Goal: Task Accomplishment & Management: Manage account settings

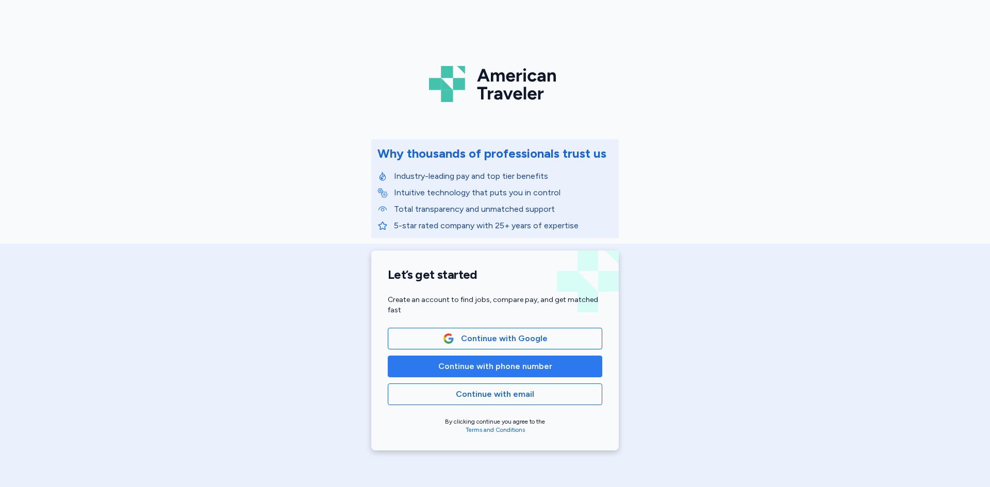
click at [508, 370] on span "Continue with phone number" at bounding box center [495, 366] width 114 height 12
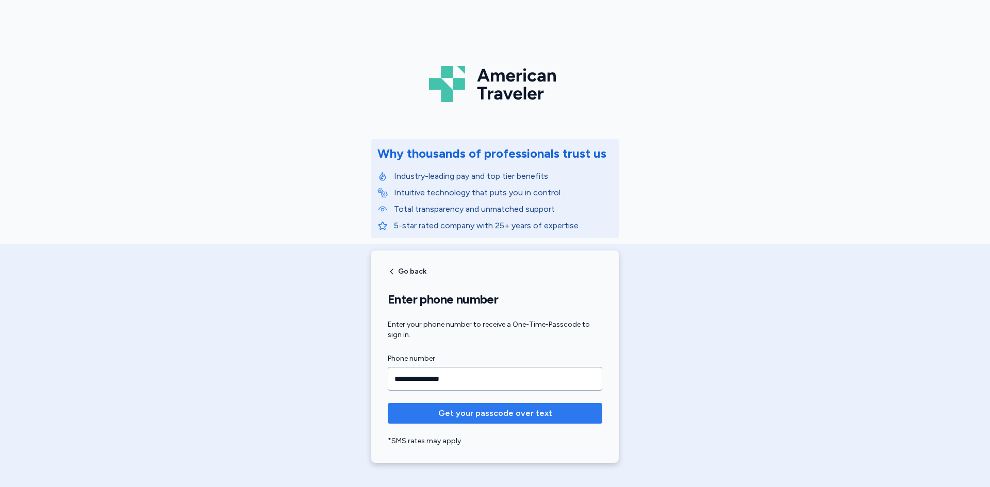
type input "**********"
click at [493, 407] on button "Get your passcode over text" at bounding box center [495, 413] width 214 height 21
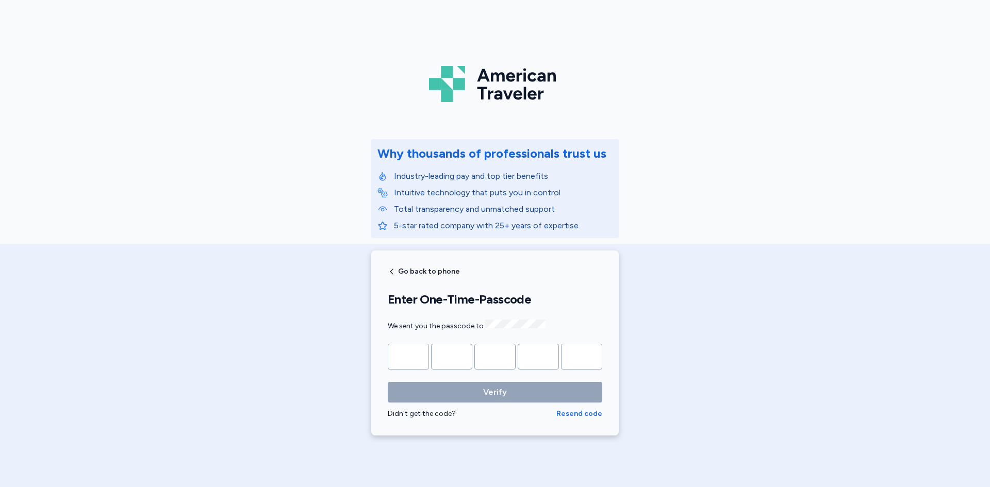
type input "*"
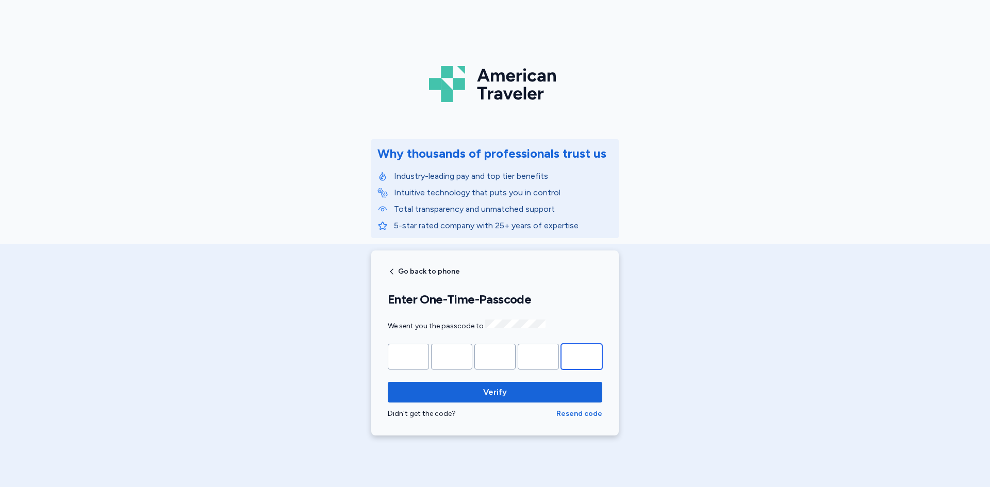
type input "*"
click at [388, 382] on button "Verify" at bounding box center [495, 392] width 214 height 21
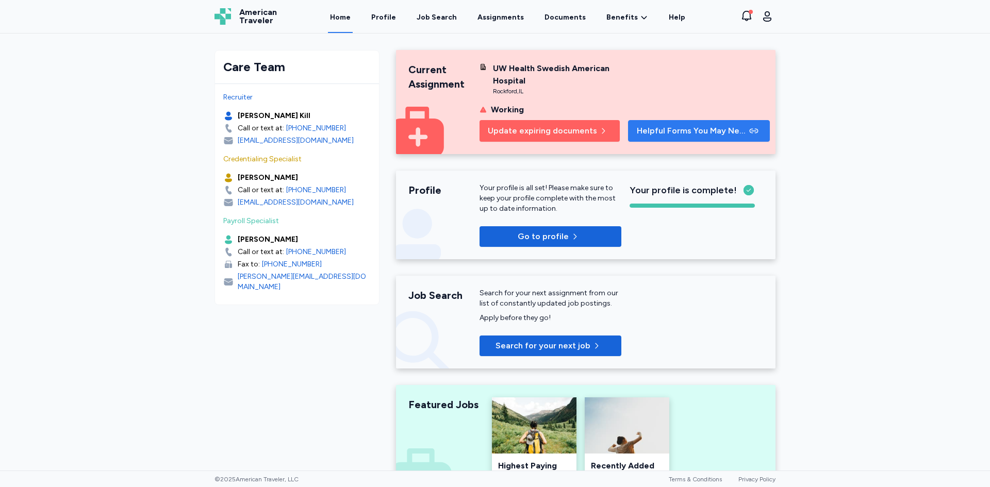
click at [692, 135] on span "Helpful Forms You May Need" at bounding box center [692, 131] width 110 height 12
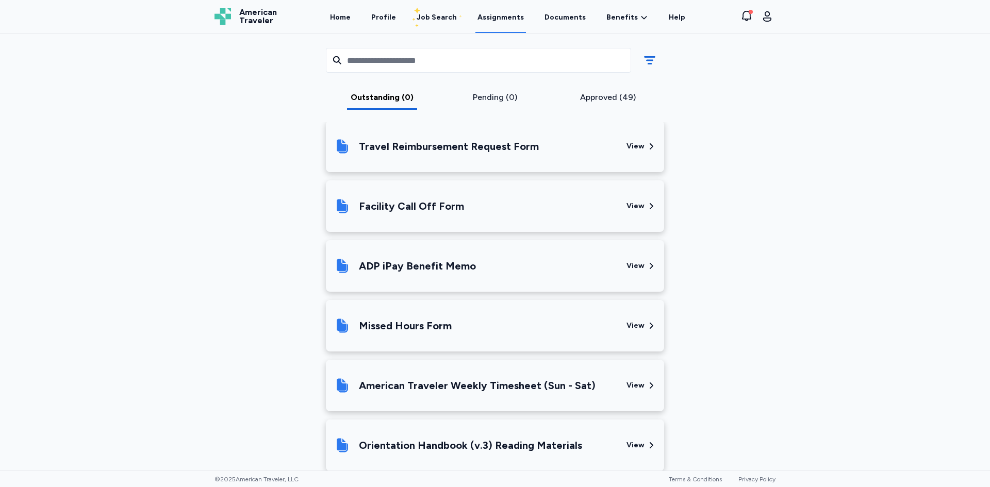
scroll to position [464, 0]
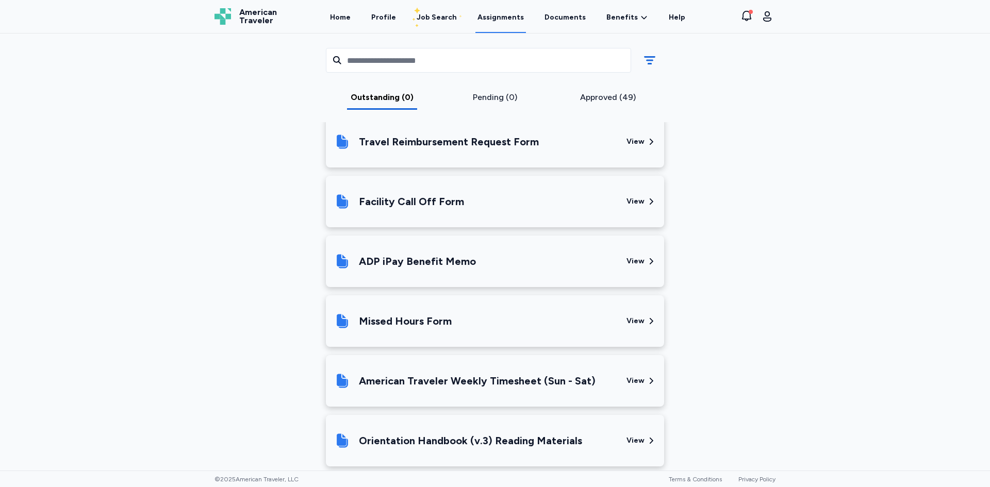
click at [640, 138] on div "View" at bounding box center [635, 142] width 18 height 10
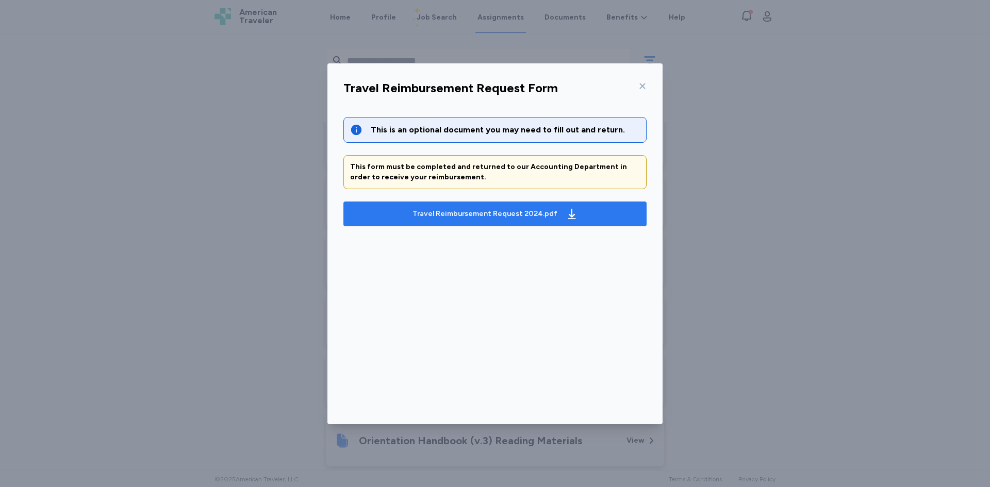
click at [507, 217] on div "Travel Reimbursement Request 2024.pdf" at bounding box center [484, 214] width 145 height 10
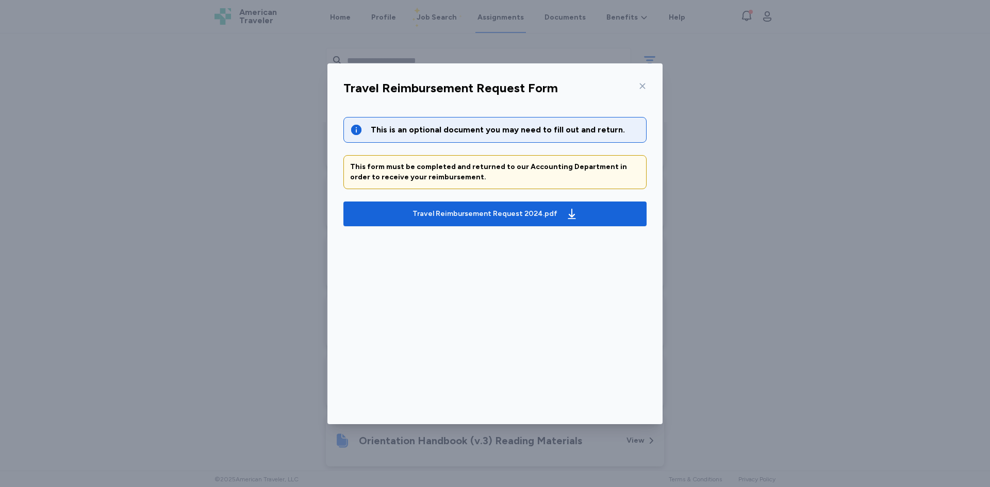
click at [642, 87] on icon at bounding box center [642, 86] width 8 height 8
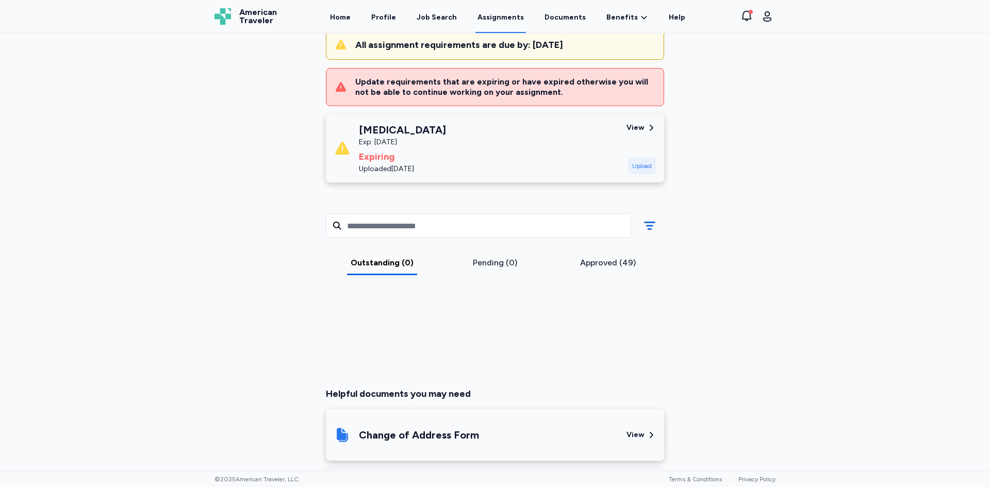
scroll to position [0, 0]
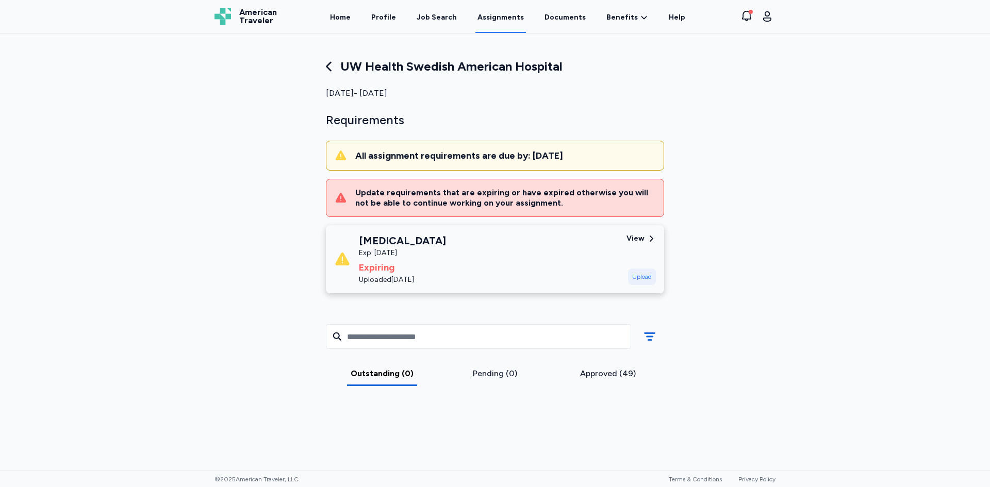
click at [632, 238] on div "View" at bounding box center [635, 238] width 18 height 10
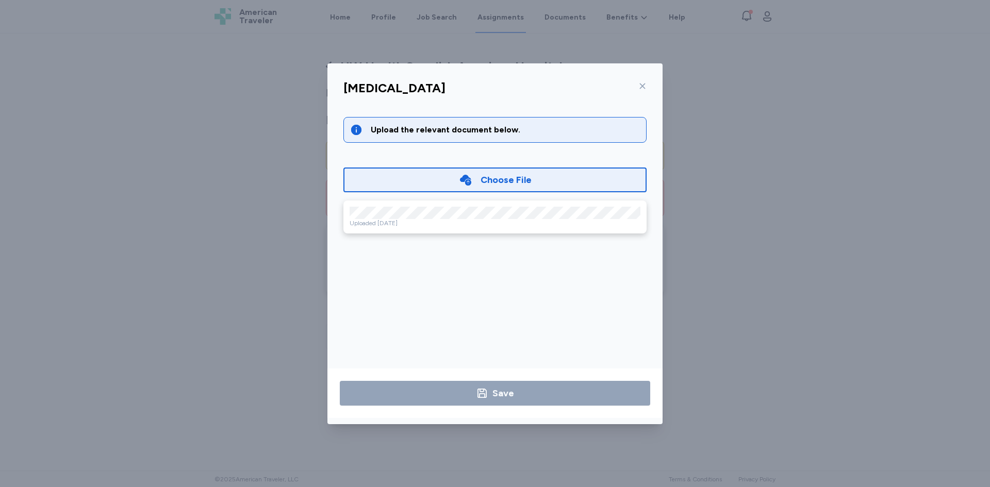
click at [645, 85] on icon at bounding box center [642, 86] width 8 height 8
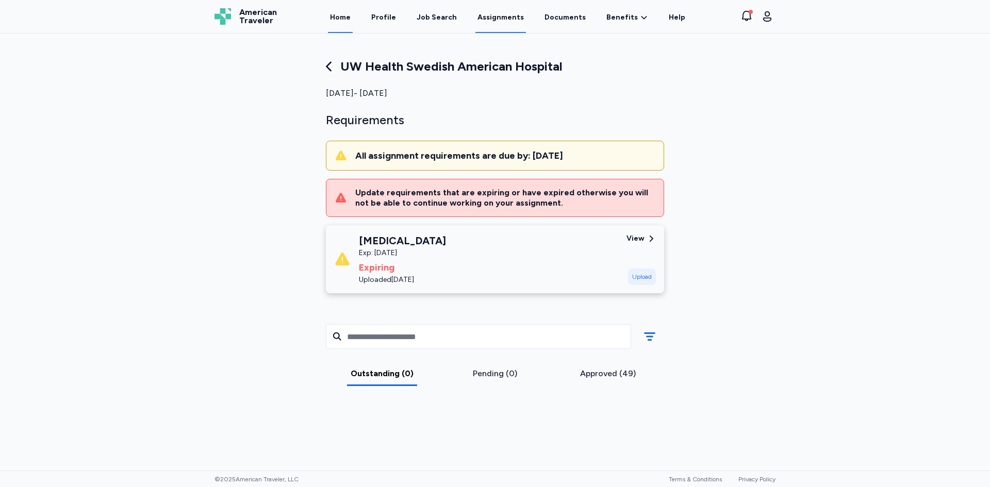
click at [353, 18] on link "Home" at bounding box center [340, 17] width 25 height 32
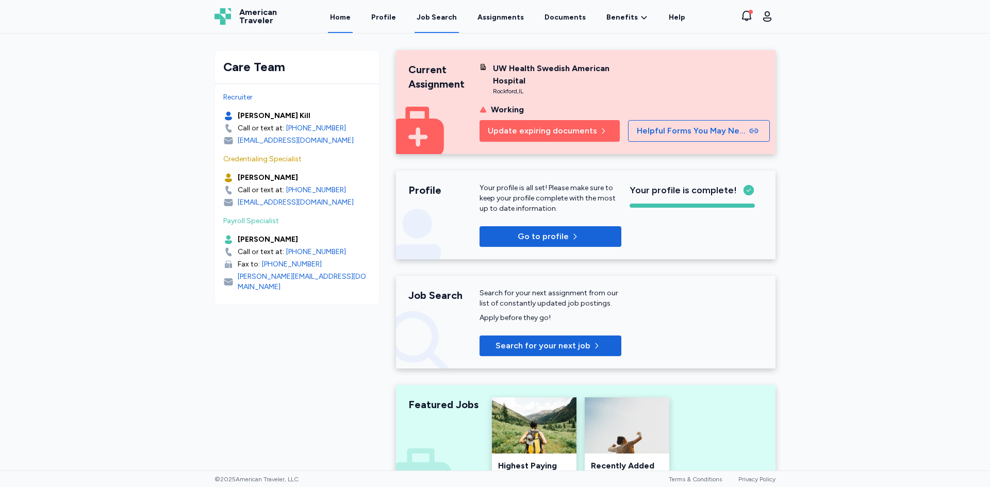
click at [435, 18] on div "Job Search" at bounding box center [436, 17] width 40 height 10
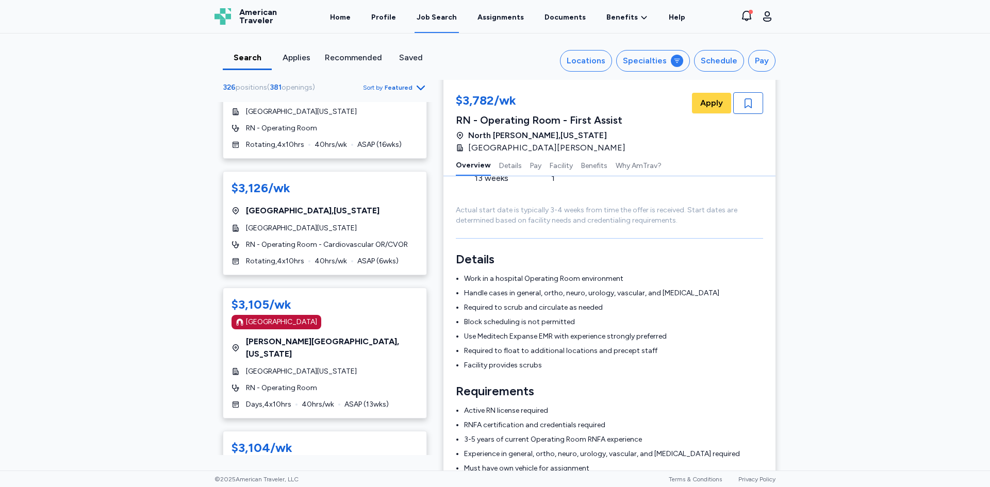
scroll to position [6131, 0]
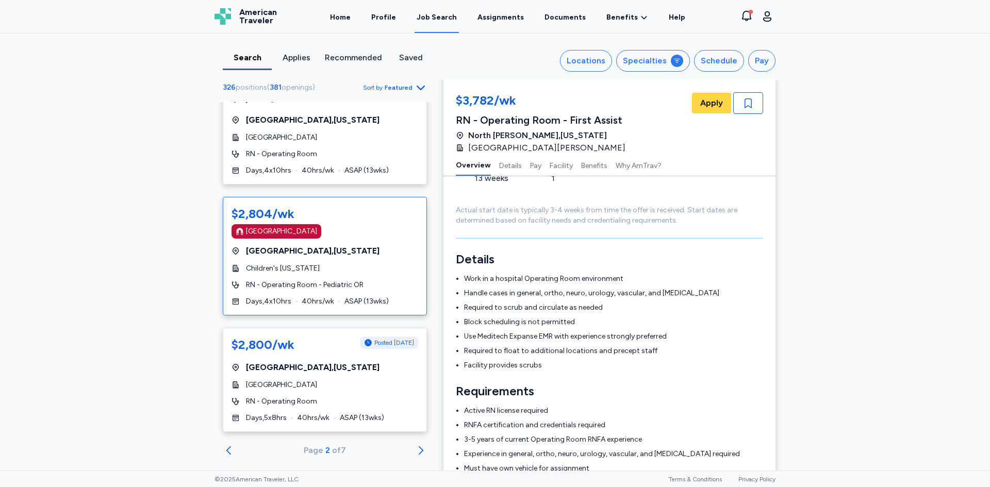
scroll to position [5725, 0]
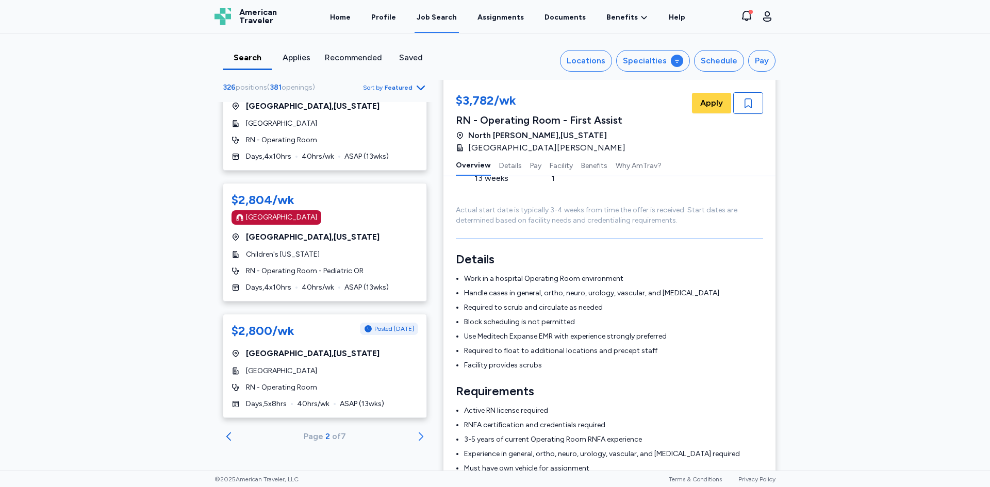
click at [419, 437] on icon "Go to next 50 jobs" at bounding box center [421, 436] width 5 height 8
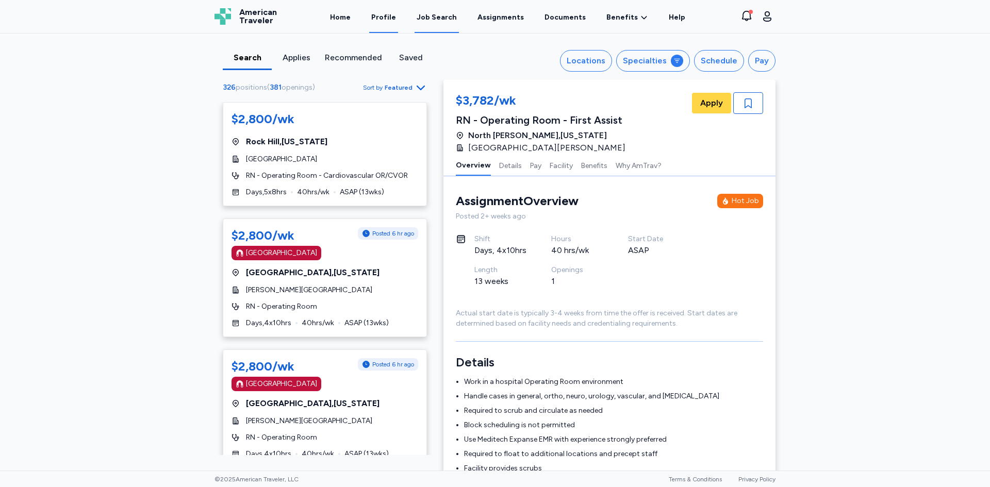
click at [387, 19] on link "Profile" at bounding box center [383, 17] width 29 height 32
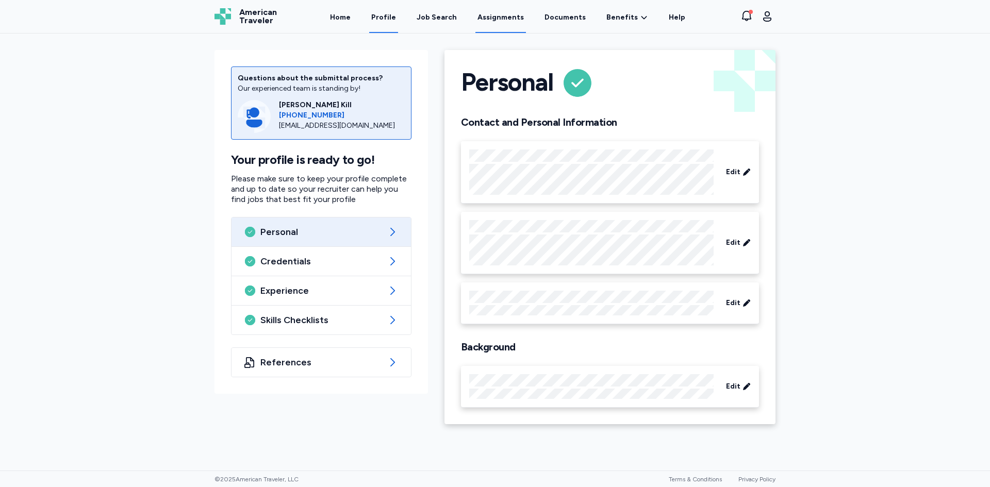
click at [492, 22] on link "Assignments" at bounding box center [500, 17] width 51 height 32
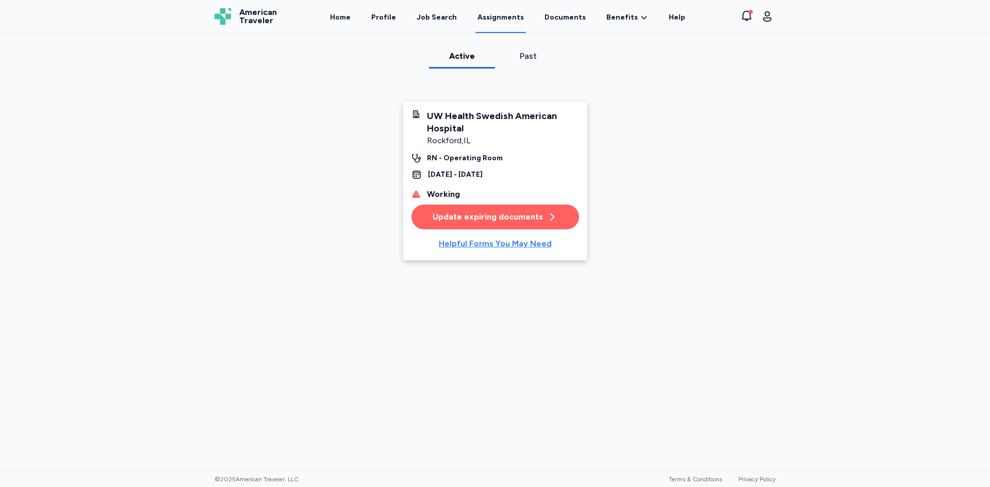
click at [492, 245] on div "Helpful Forms You May Need" at bounding box center [495, 244] width 113 height 12
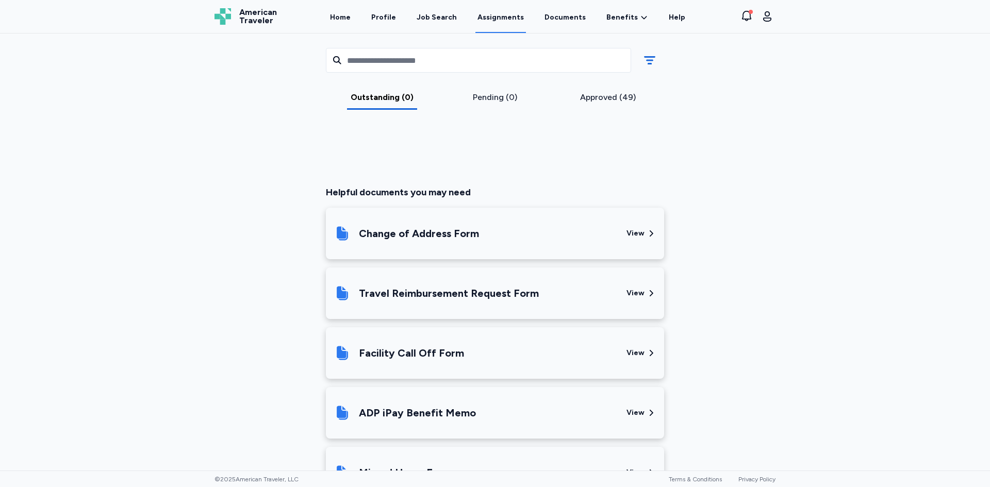
scroll to position [485, 0]
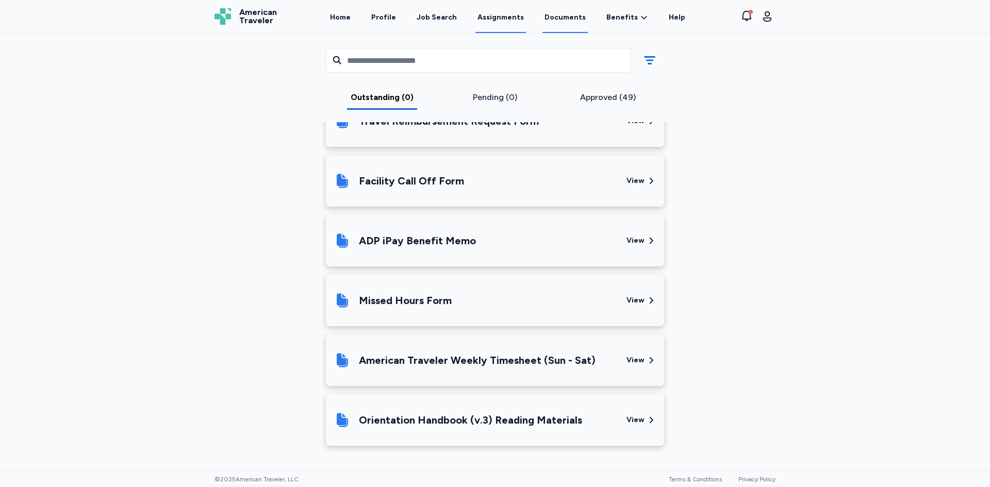
click at [562, 19] on link "Documents" at bounding box center [564, 17] width 45 height 32
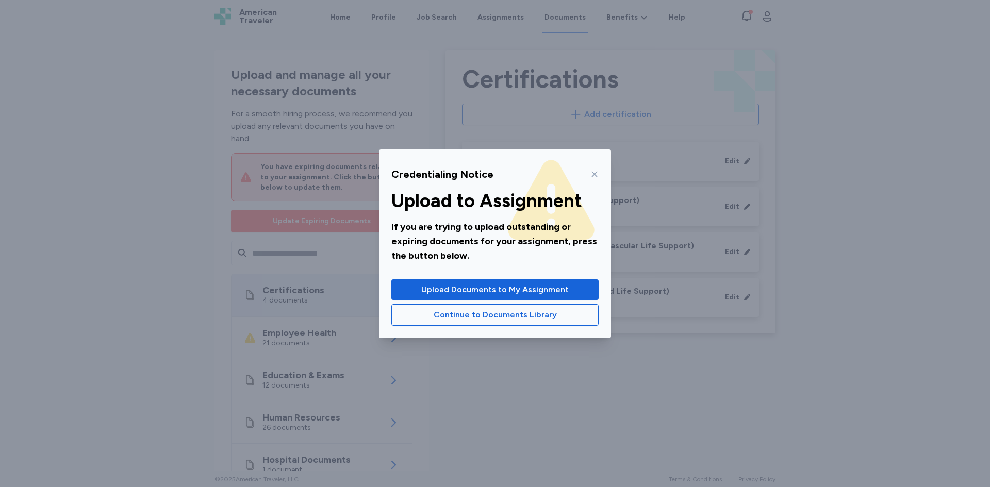
click at [592, 176] on icon at bounding box center [595, 174] width 6 height 6
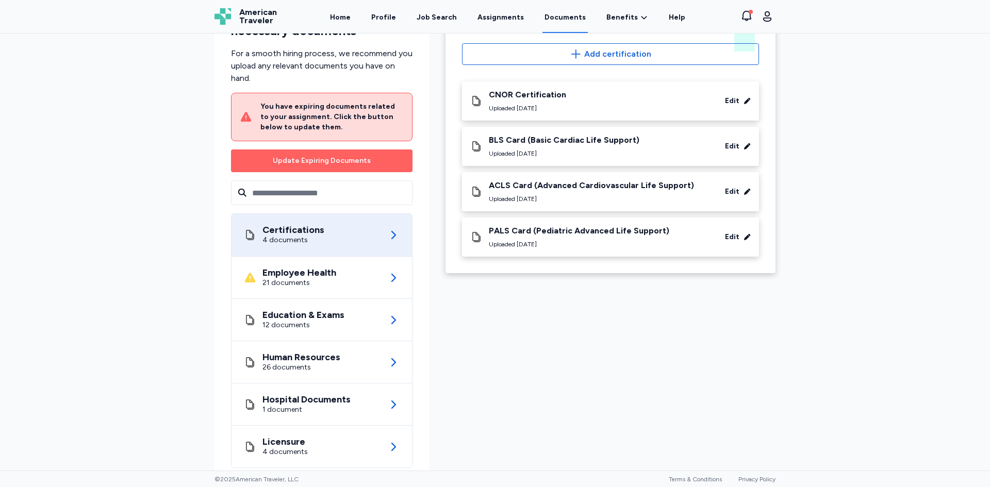
scroll to position [82, 0]
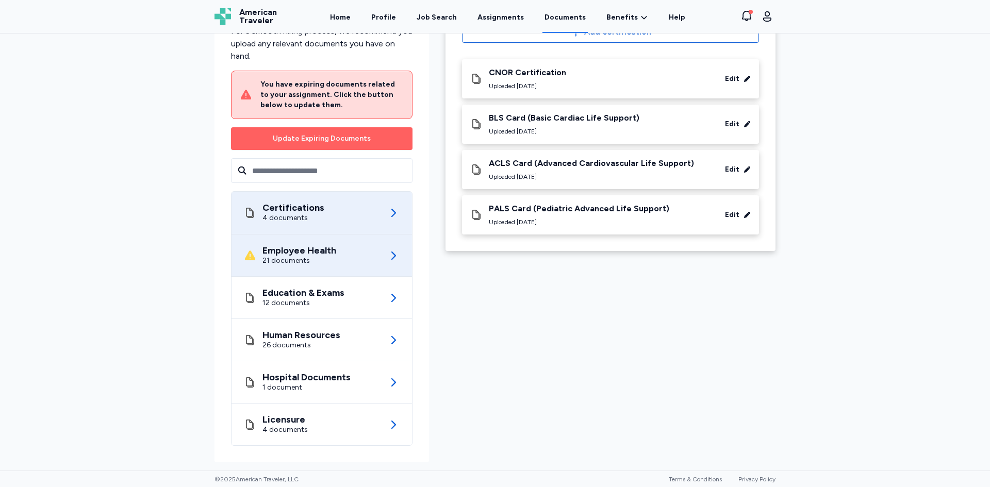
click at [402, 260] on div "Employee Health 21 documents" at bounding box center [321, 255] width 180 height 42
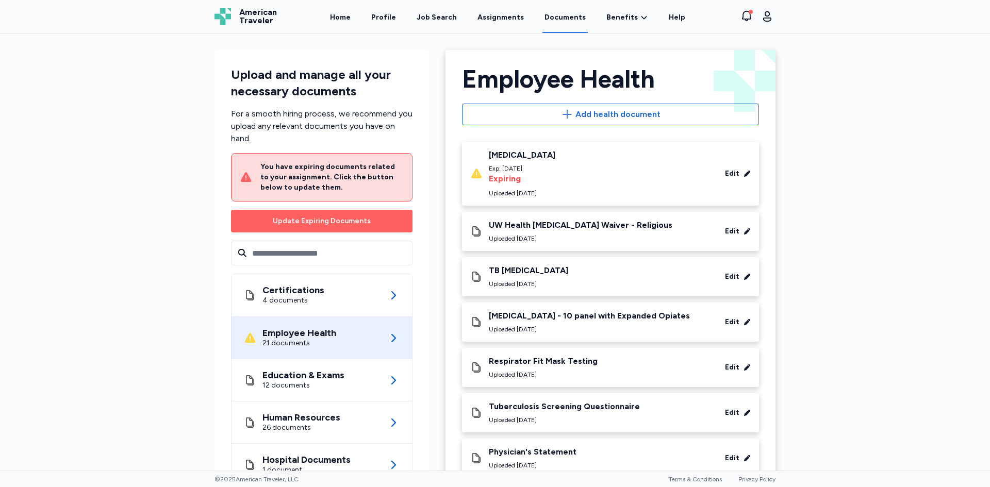
click at [736, 188] on div "[MEDICAL_DATA] Exp: [DATE] Expiring Uploaded [DATE] Edit" at bounding box center [610, 173] width 280 height 47
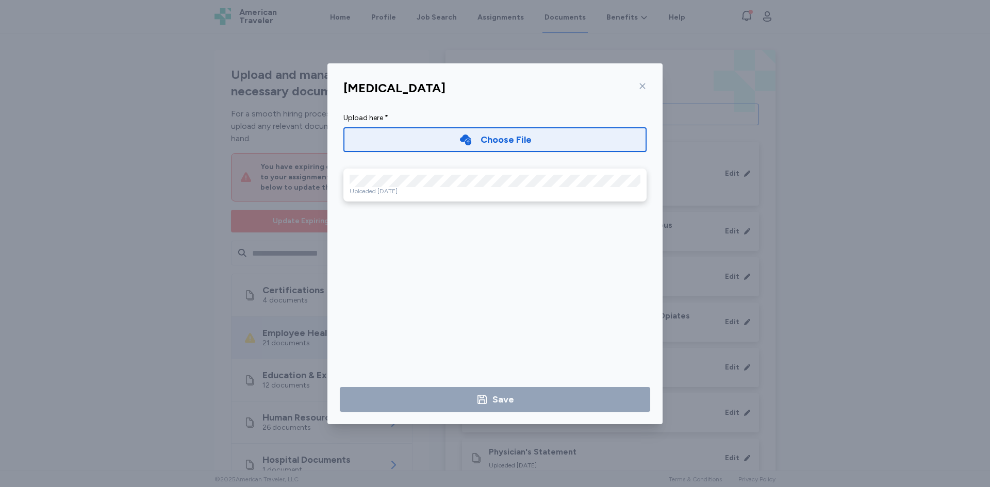
click at [491, 140] on div "Choose File" at bounding box center [505, 139] width 51 height 14
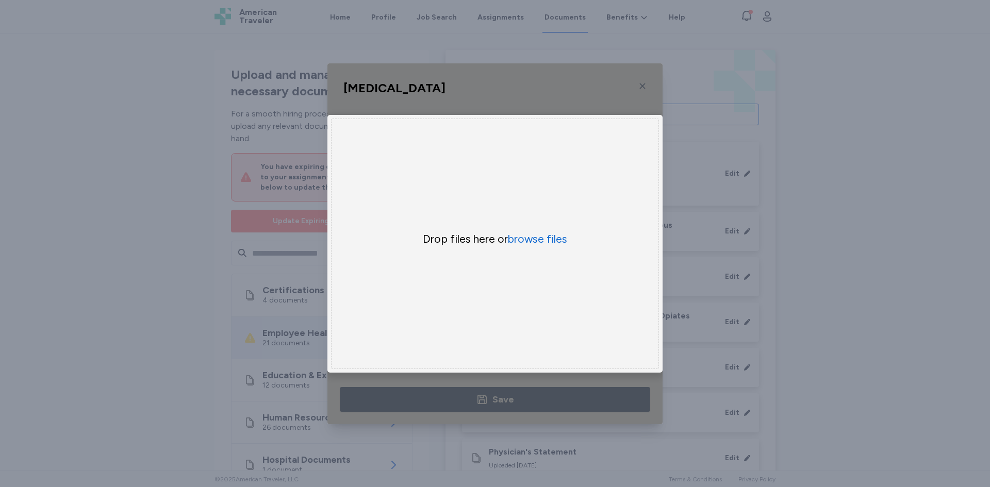
click at [861, 174] on div "[MEDICAL_DATA] Upload here * Choose File × Drop your files here Drop files here…" at bounding box center [495, 243] width 990 height 487
